Goal: Task Accomplishment & Management: Complete application form

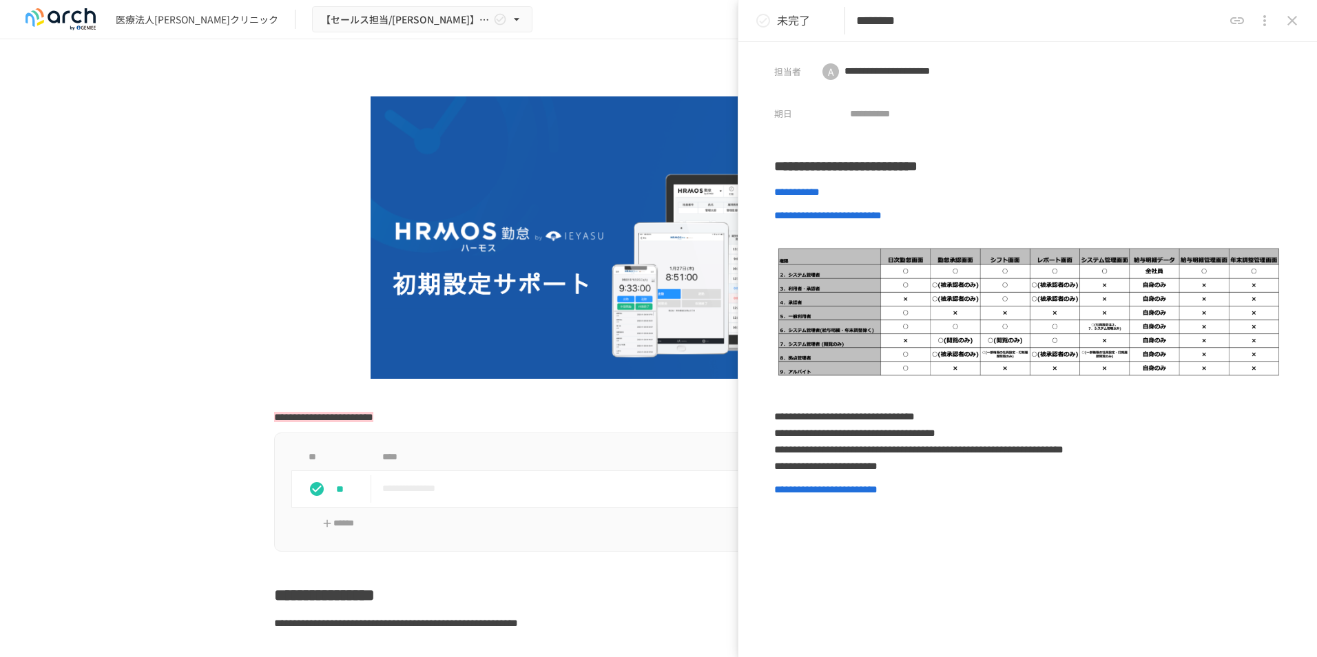
click at [1289, 21] on icon "close drawer" at bounding box center [1292, 20] width 17 height 17
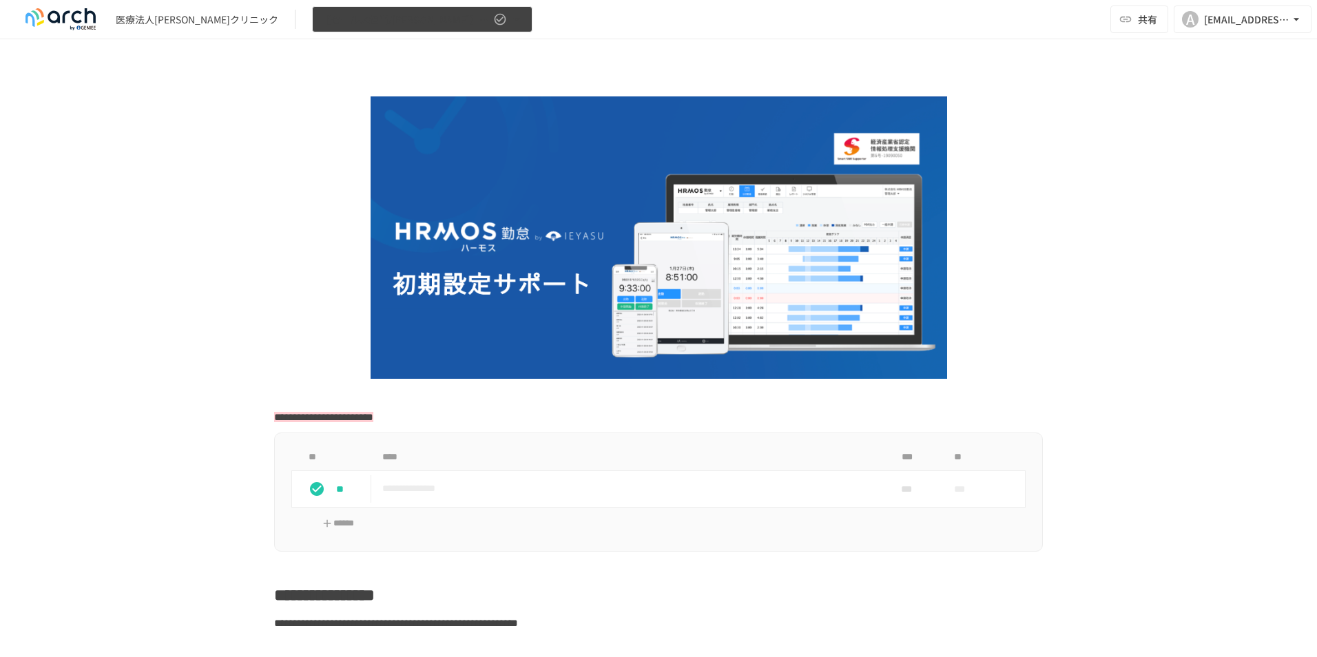
click at [510, 20] on icon "button" at bounding box center [517, 19] width 14 height 14
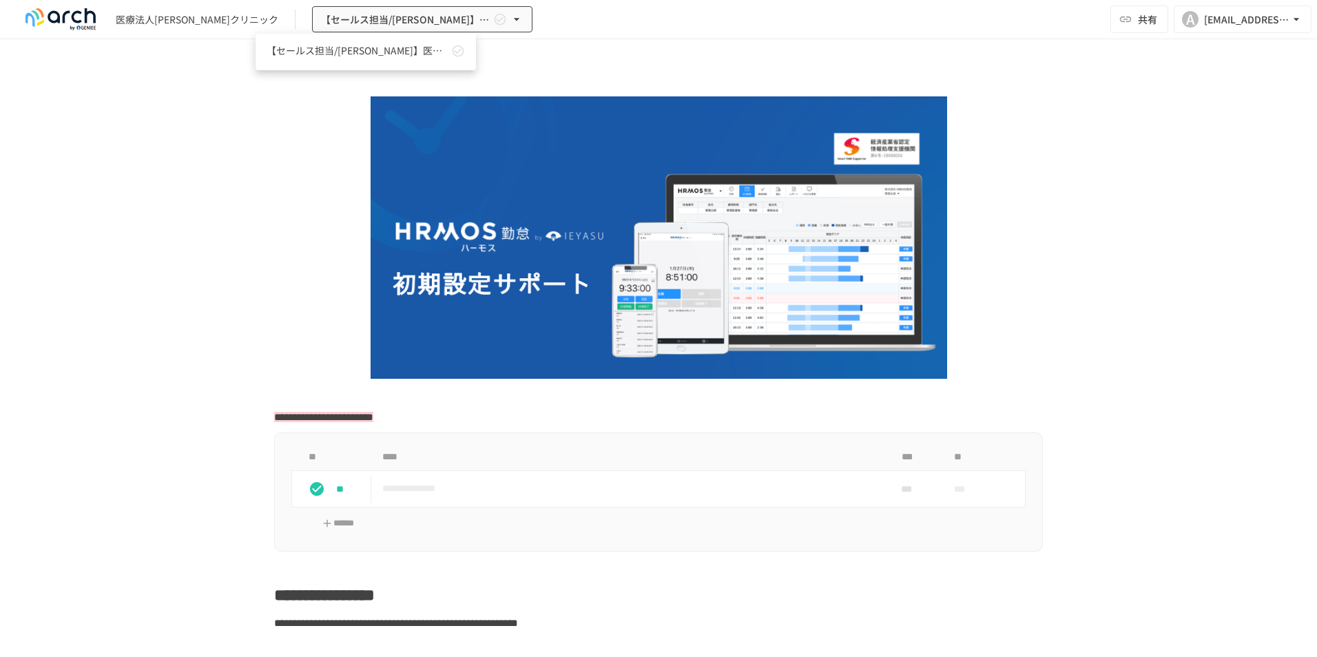
click at [532, 70] on div at bounding box center [658, 328] width 1317 height 657
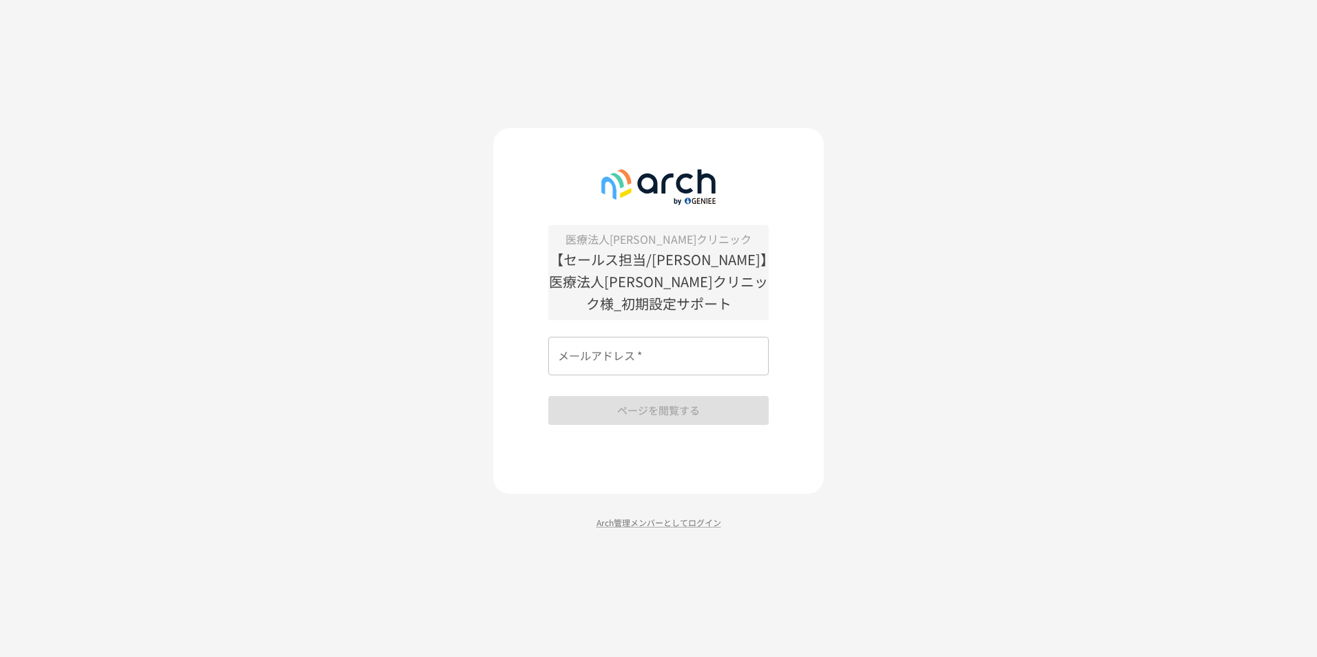
click at [636, 347] on input "メールアドレス   *" at bounding box center [658, 356] width 220 height 39
type input "**********"
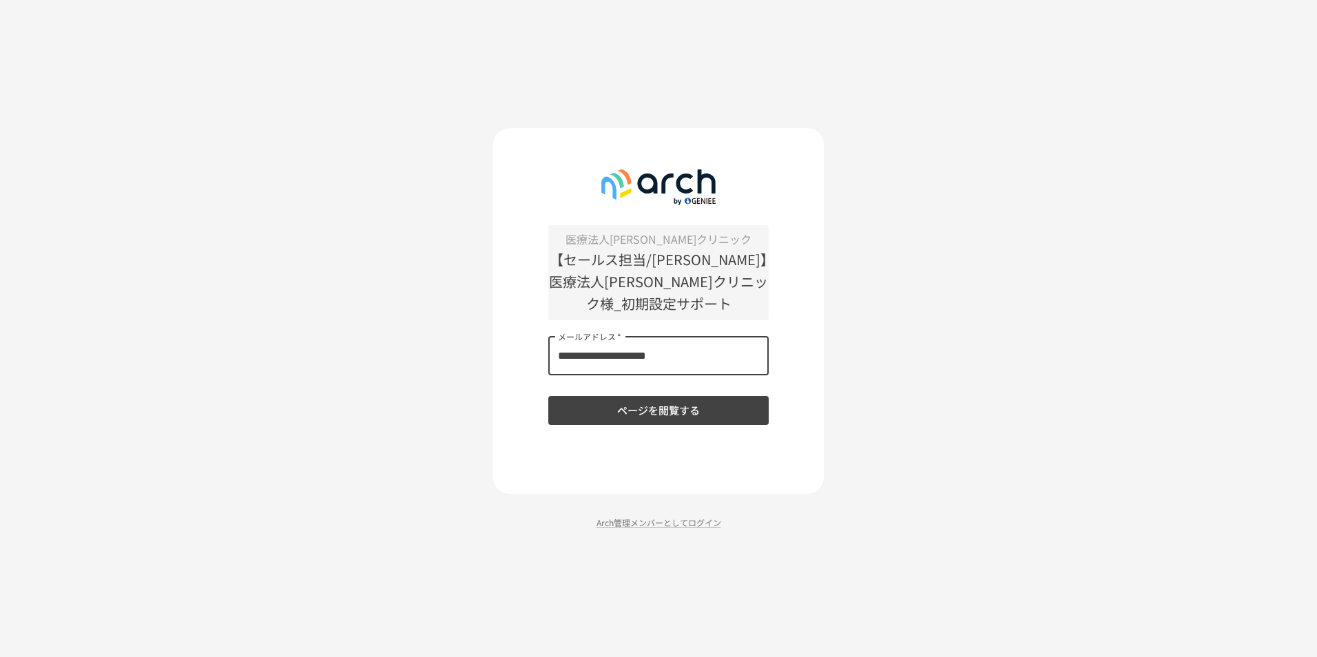
click at [656, 404] on button "ページを閲覧する" at bounding box center [658, 410] width 220 height 29
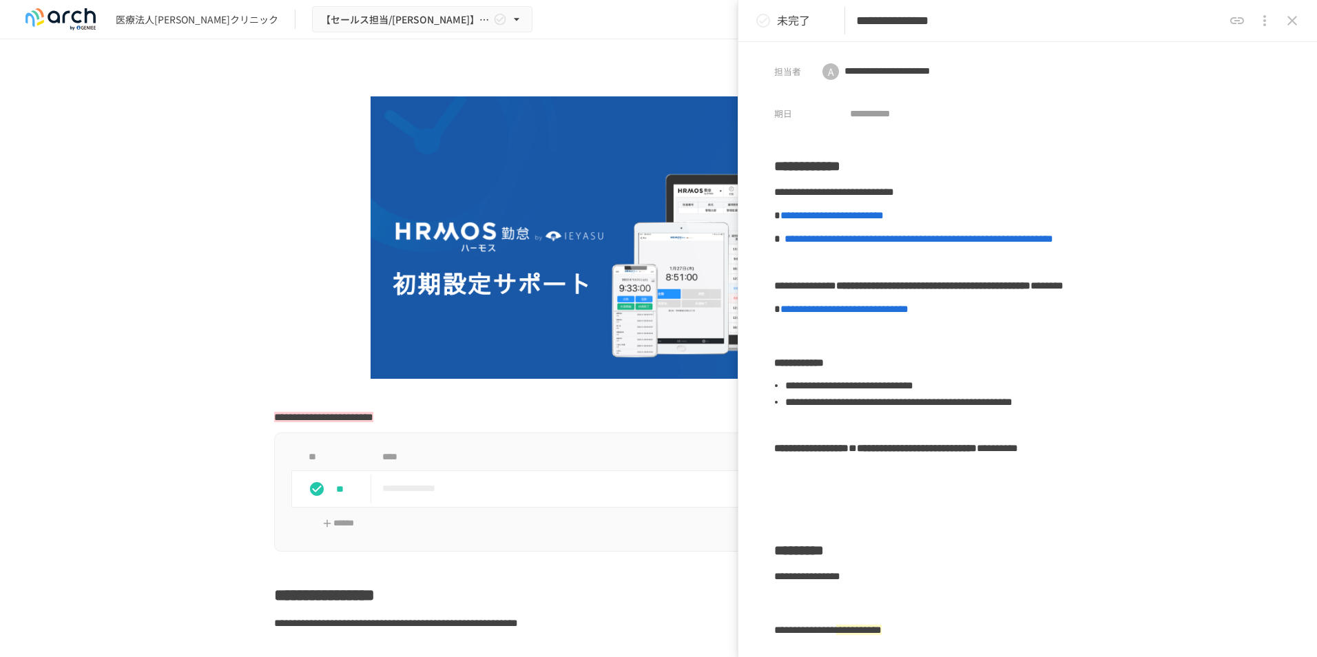
click at [1292, 23] on icon "close drawer" at bounding box center [1292, 20] width 17 height 17
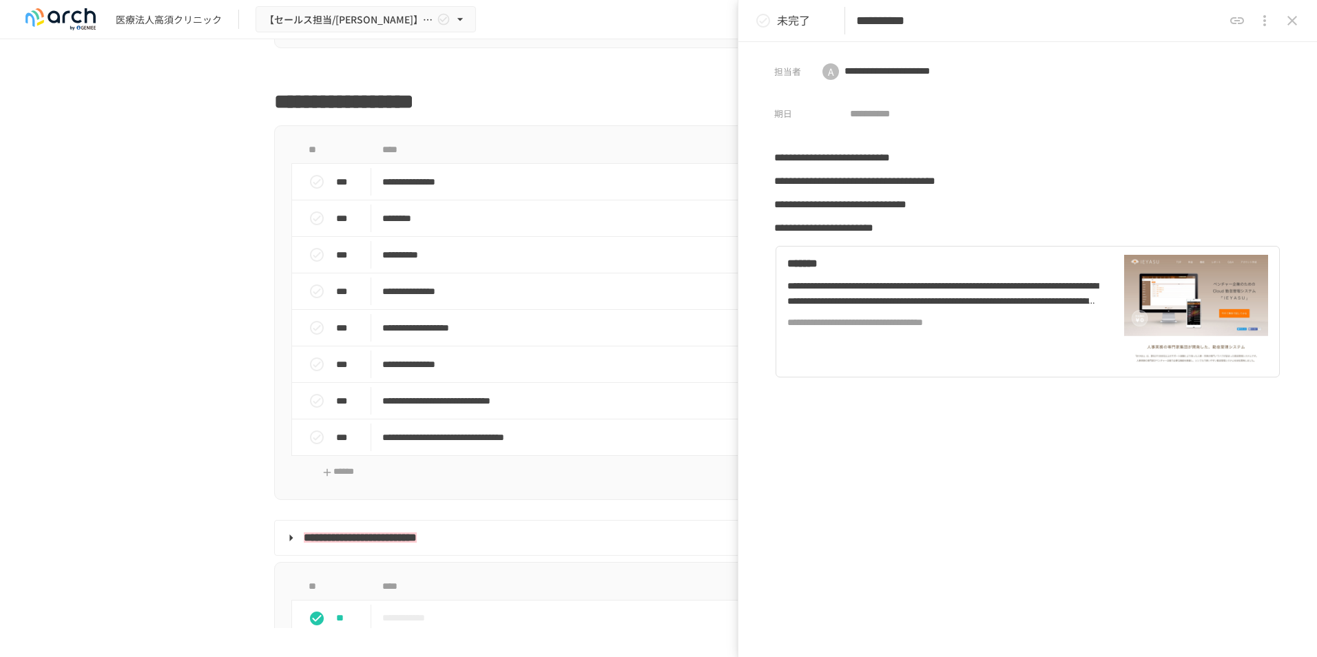
scroll to position [1653, 0]
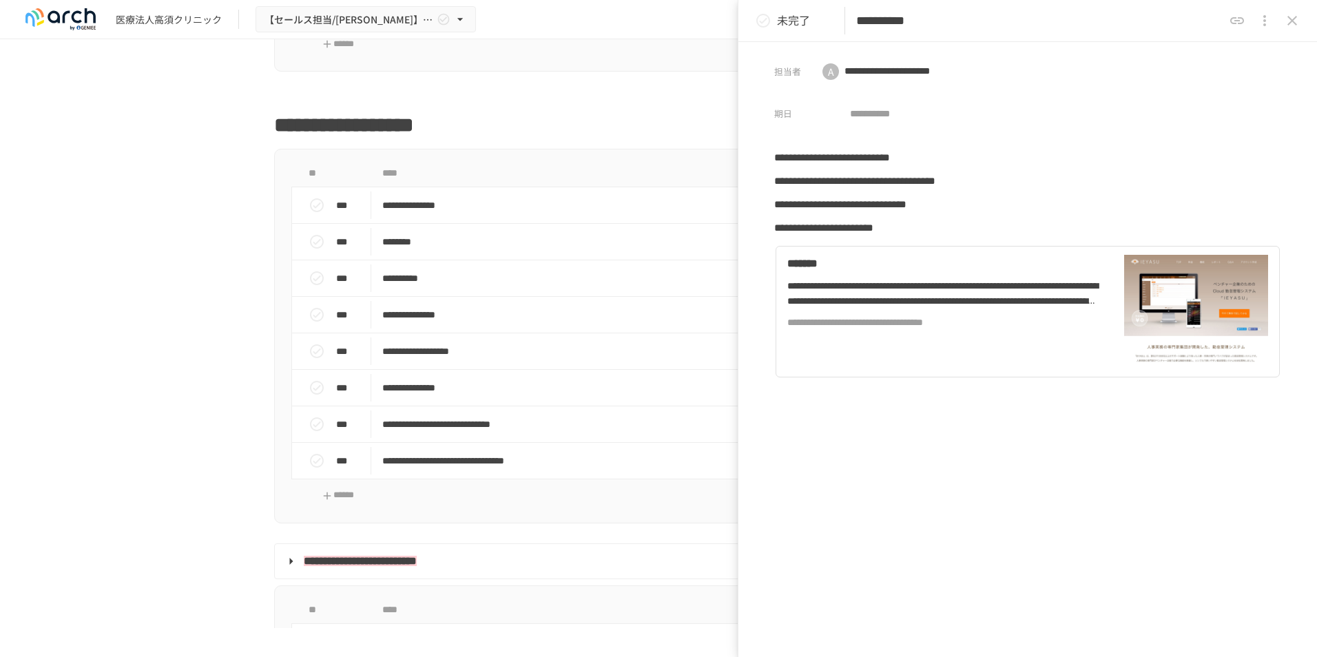
drag, startPoint x: 1287, startPoint y: 16, endPoint x: 1253, endPoint y: 44, distance: 44.0
click at [1287, 16] on icon "close drawer" at bounding box center [1292, 20] width 17 height 17
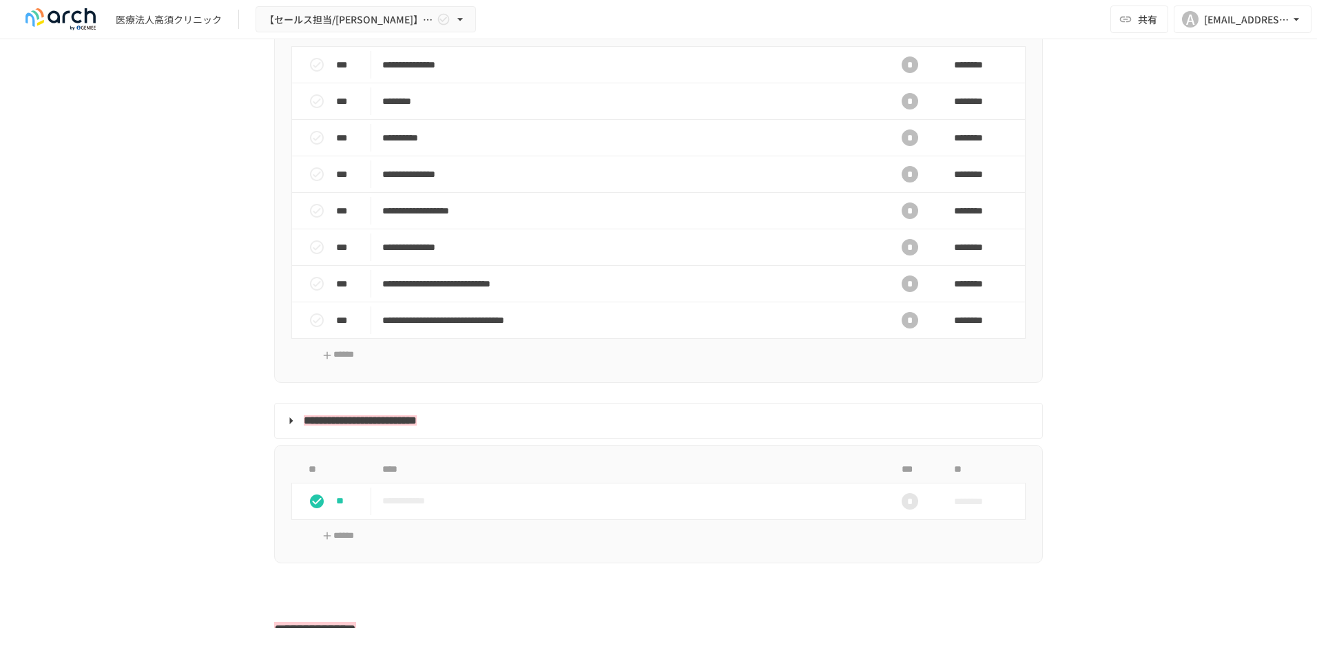
scroll to position [1790, 0]
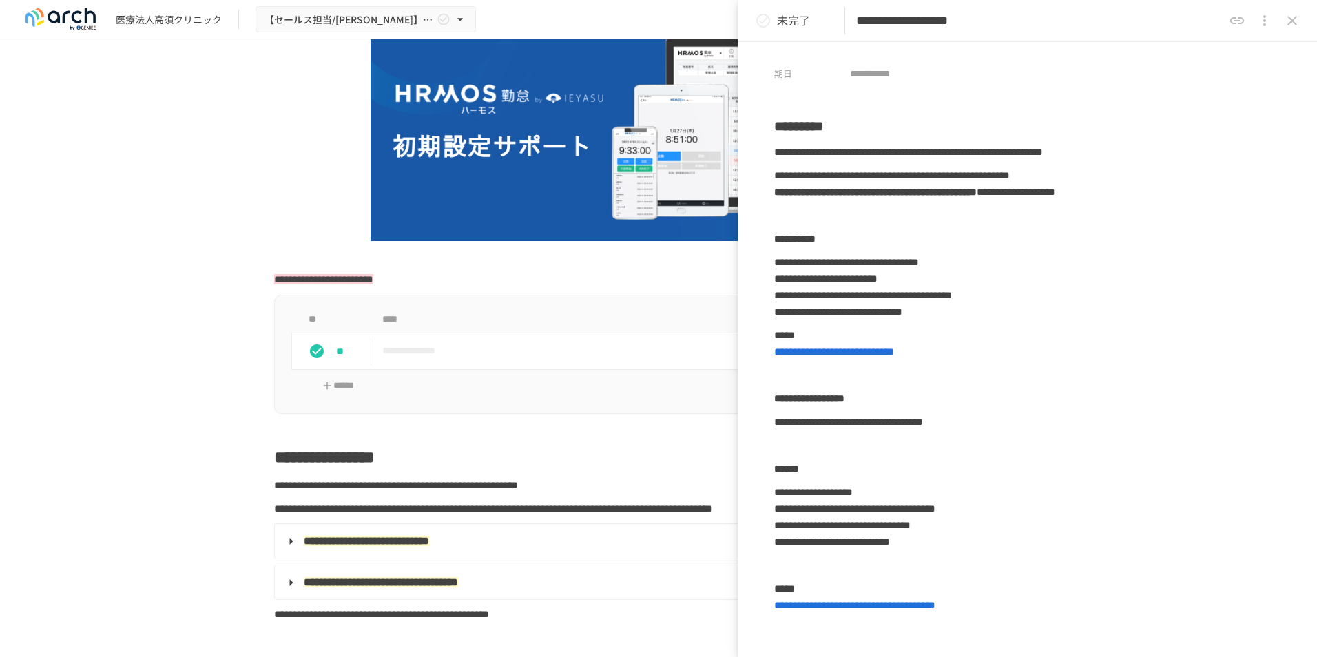
scroll to position [7, 0]
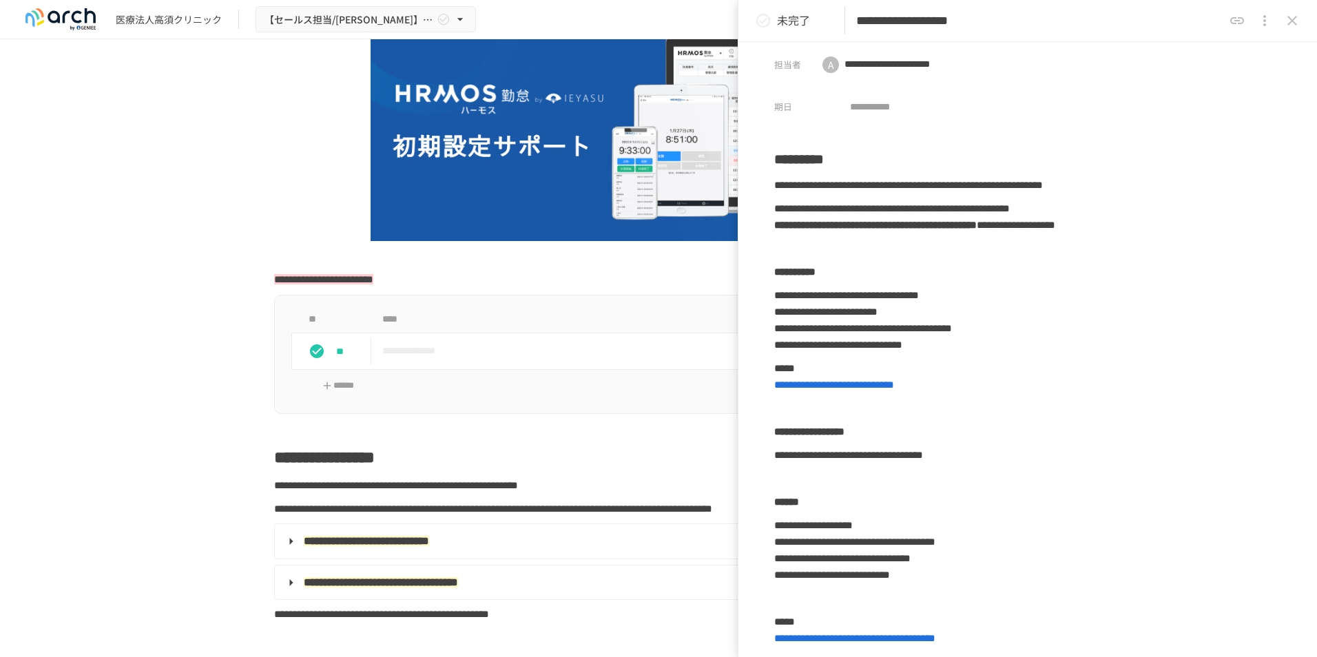
click at [1297, 24] on icon "close drawer" at bounding box center [1292, 20] width 17 height 17
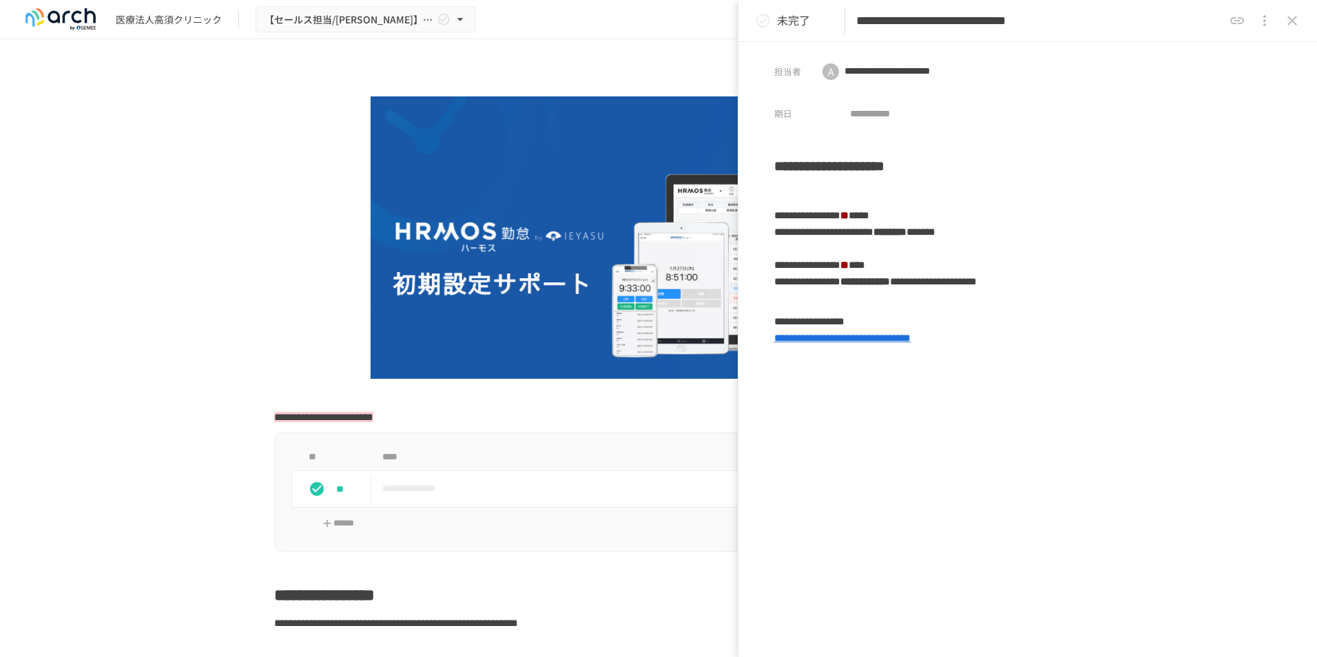
click at [1301, 12] on button "close drawer" at bounding box center [1292, 21] width 28 height 28
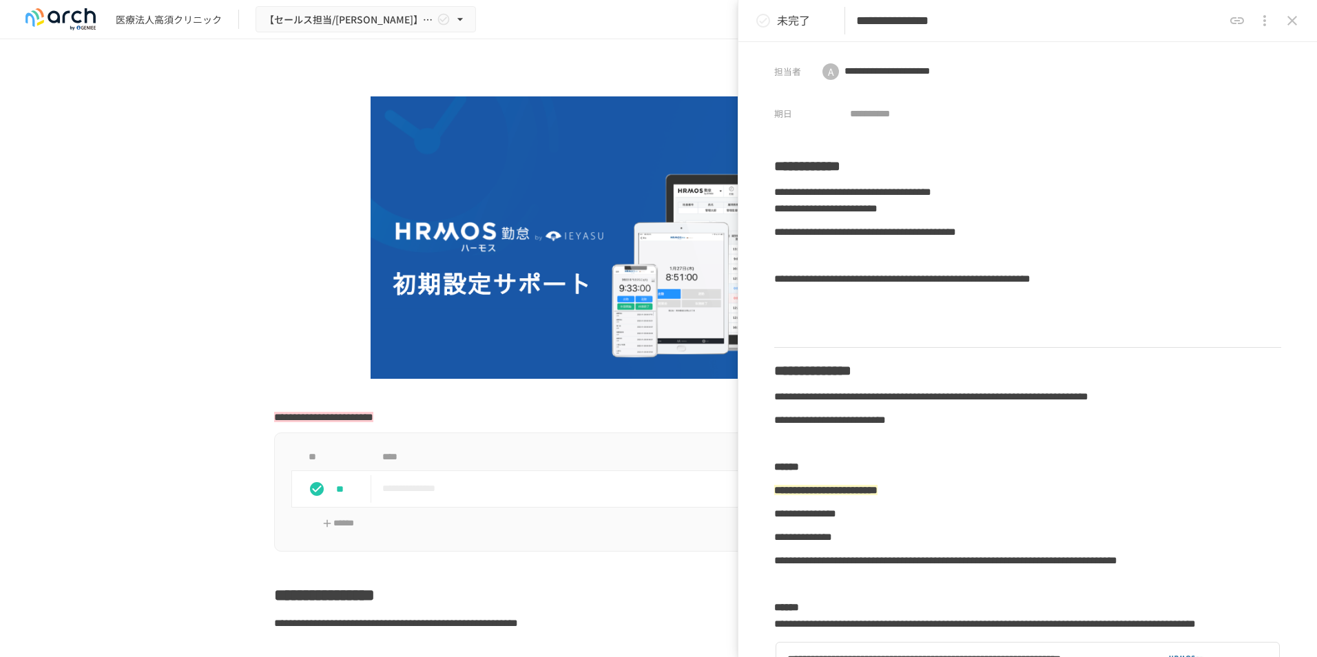
click at [1290, 21] on icon "close drawer" at bounding box center [1292, 20] width 17 height 17
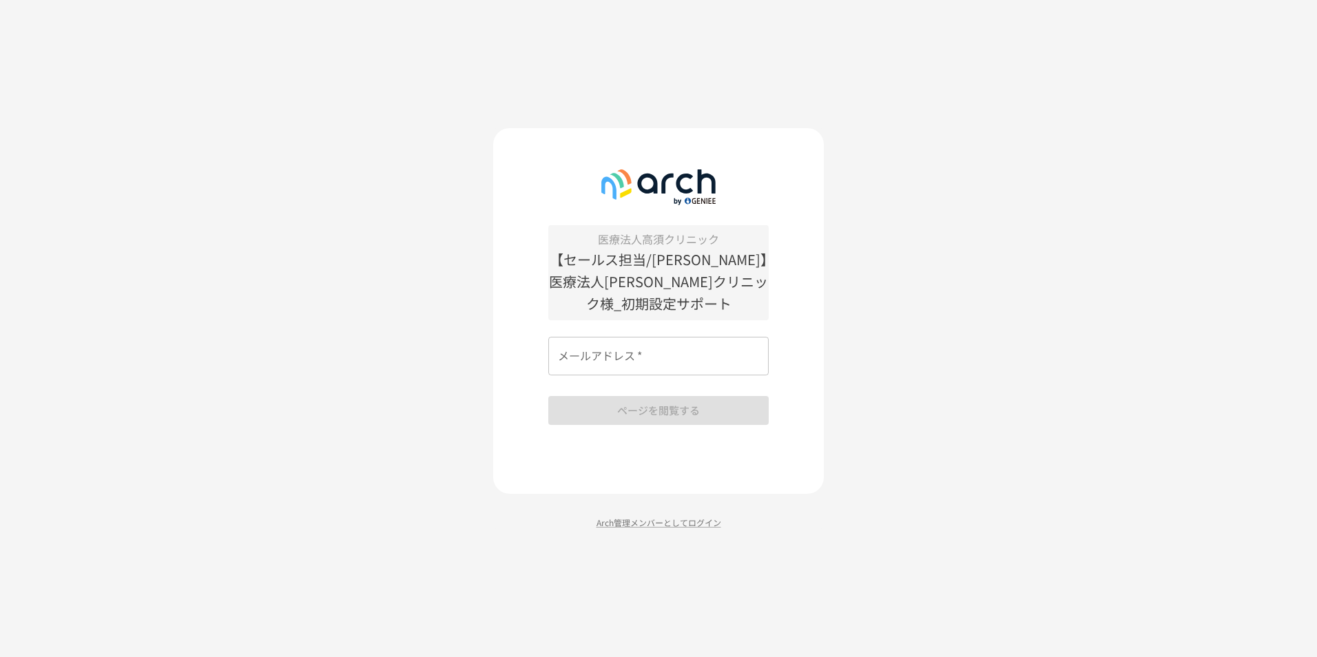
click at [673, 344] on input "メールアドレス   *" at bounding box center [658, 356] width 220 height 39
type input "**********"
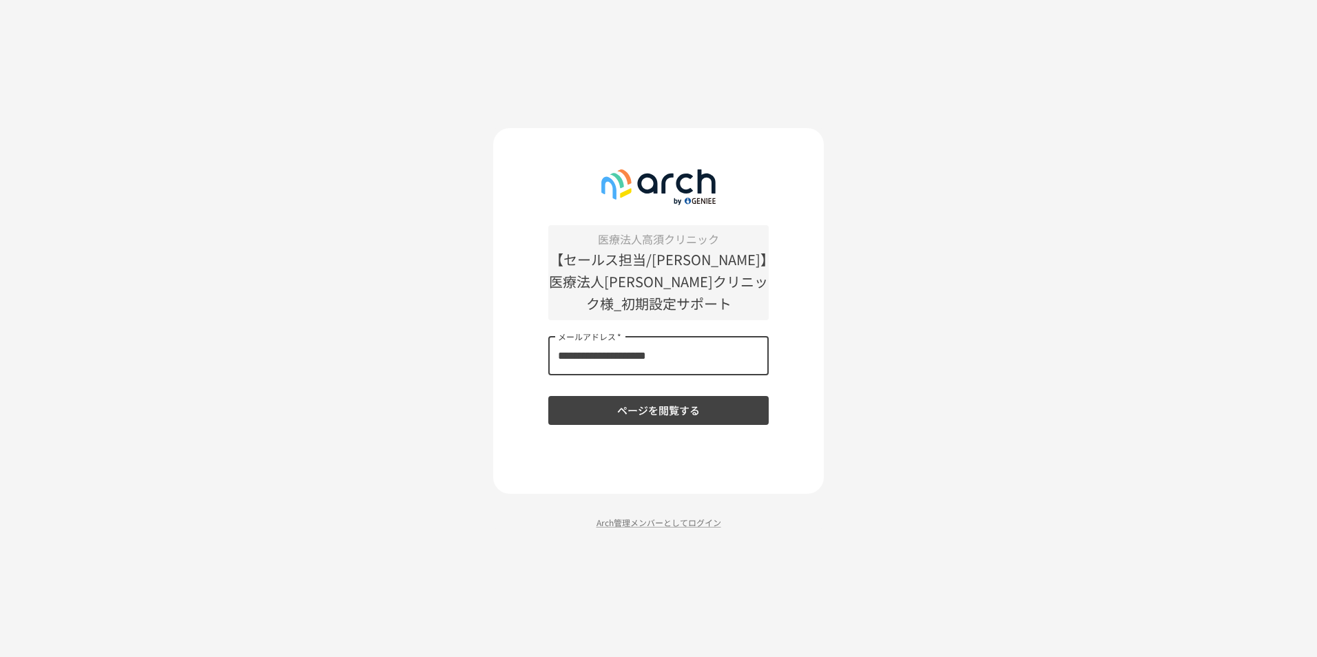
click at [642, 401] on button "ページを閲覧する" at bounding box center [658, 410] width 220 height 29
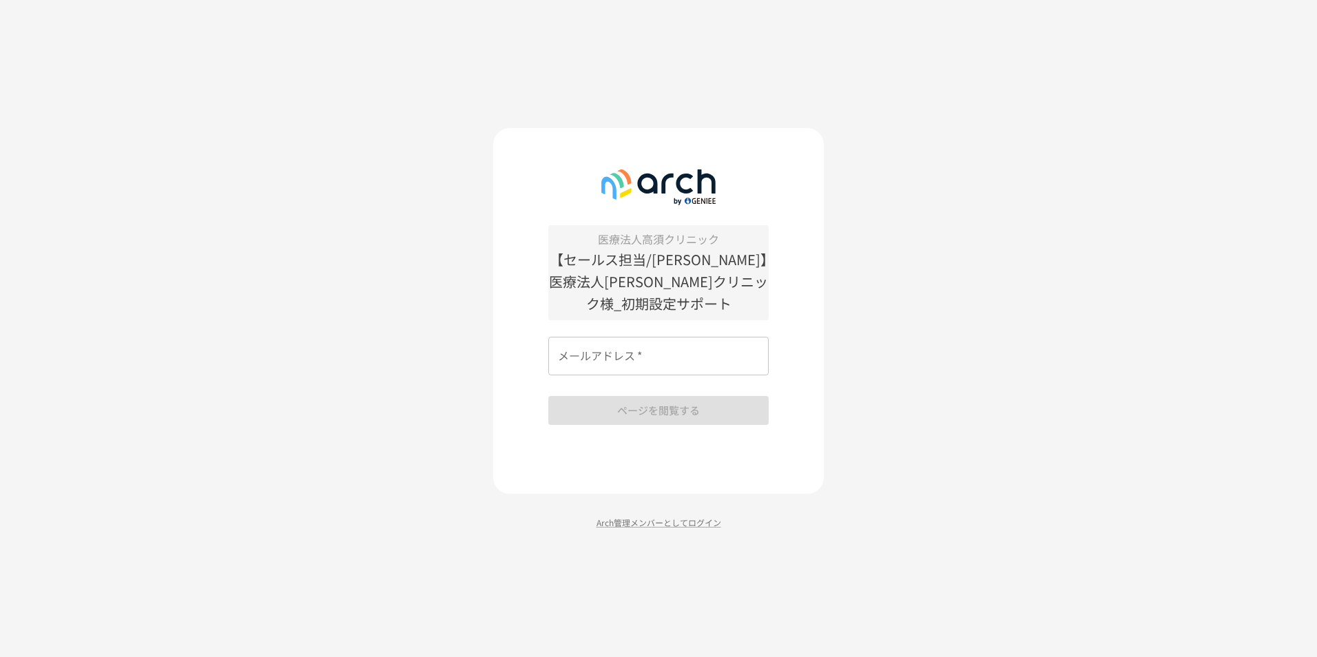
click at [664, 346] on input "メールアドレス   *" at bounding box center [658, 356] width 220 height 39
type input "**********"
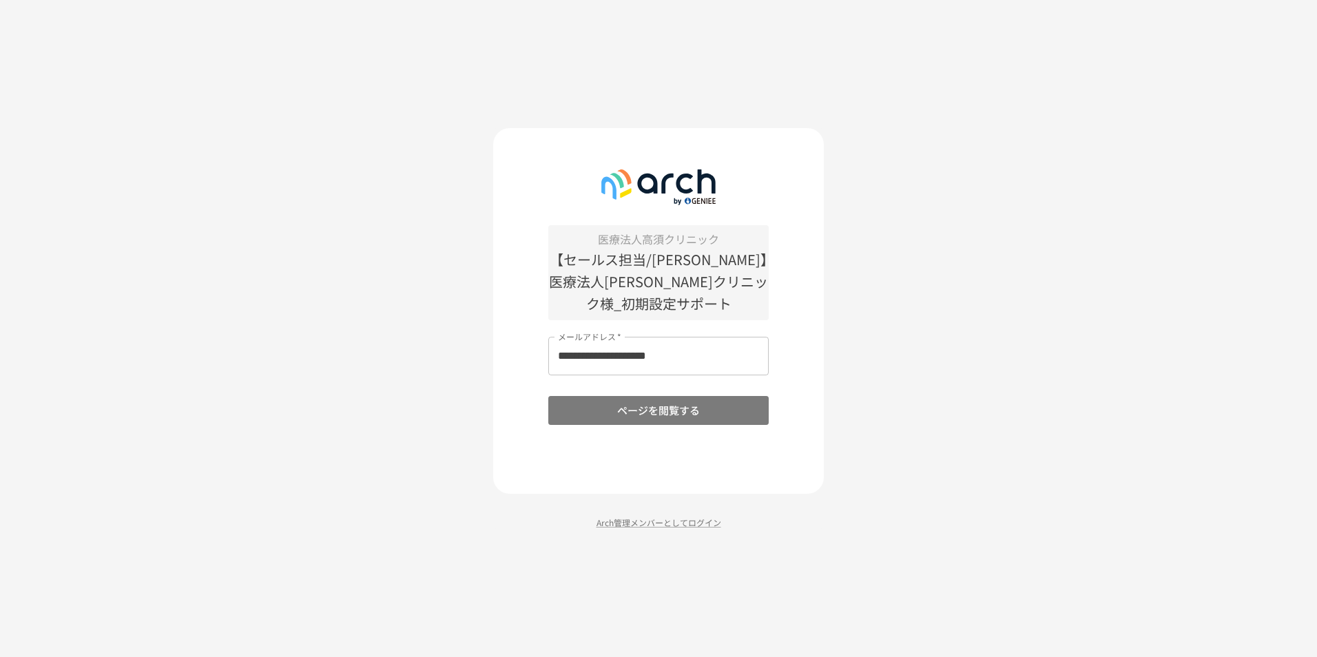
click at [636, 399] on button "ページを閲覧する" at bounding box center [658, 410] width 220 height 29
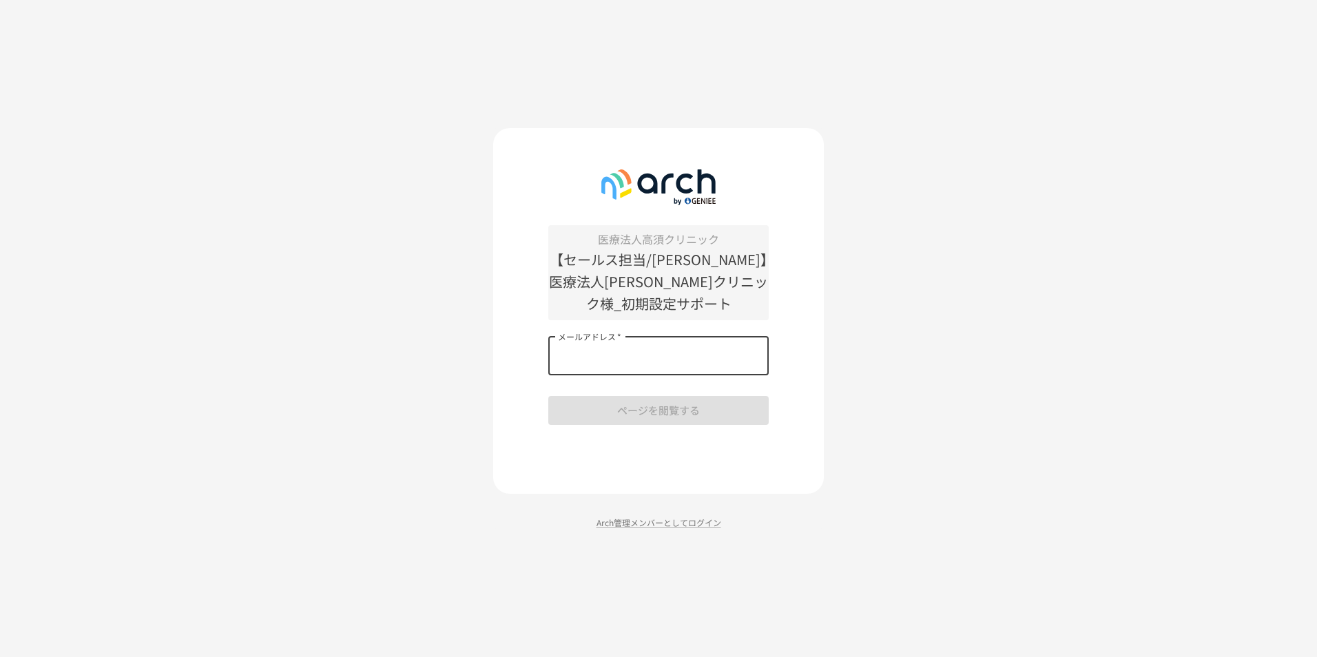
click at [638, 346] on div "メールアドレス   * メールアドレス   *" at bounding box center [658, 356] width 220 height 39
type input "**********"
